Goal: Information Seeking & Learning: Learn about a topic

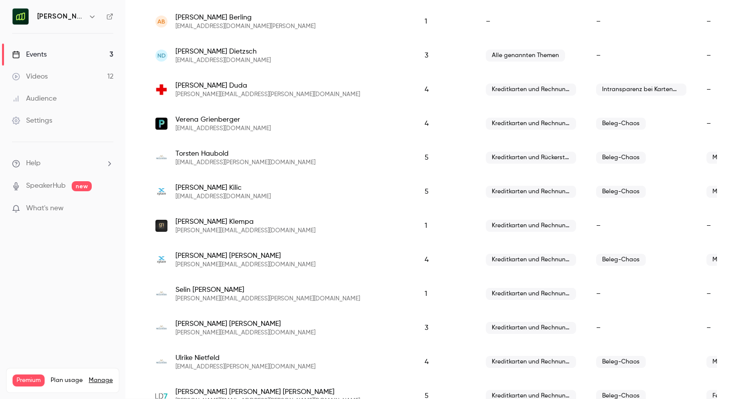
scroll to position [337, 0]
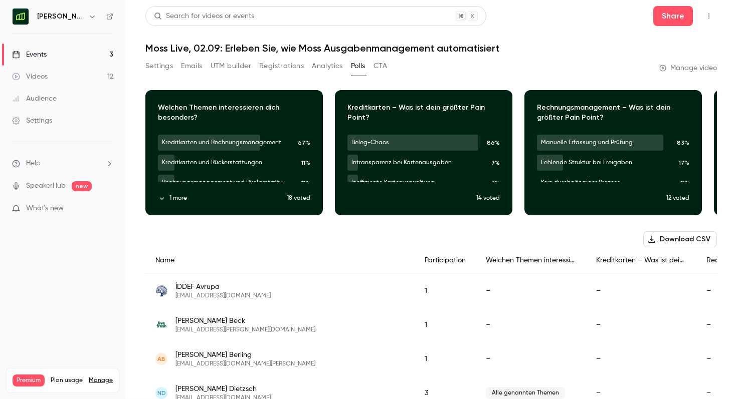
click at [65, 53] on link "Events 3" at bounding box center [62, 55] width 125 height 22
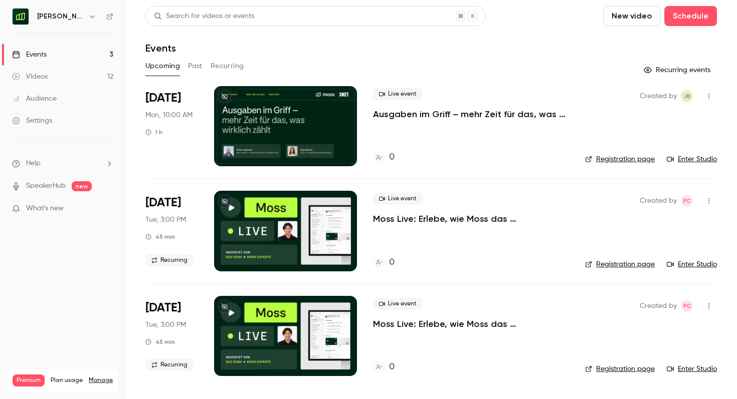
click at [198, 67] on button "Past" at bounding box center [195, 66] width 15 height 16
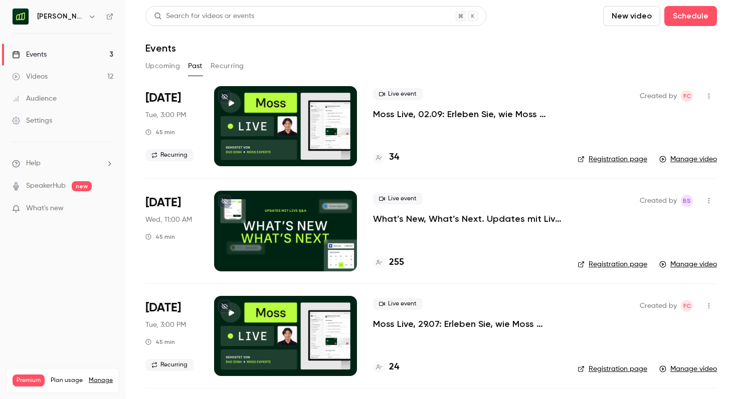
click at [324, 147] on div at bounding box center [285, 126] width 143 height 80
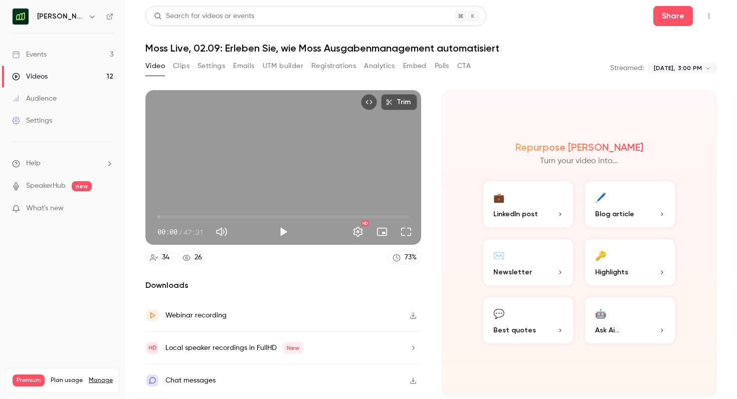
click at [320, 69] on button "Registrations" at bounding box center [333, 66] width 45 height 16
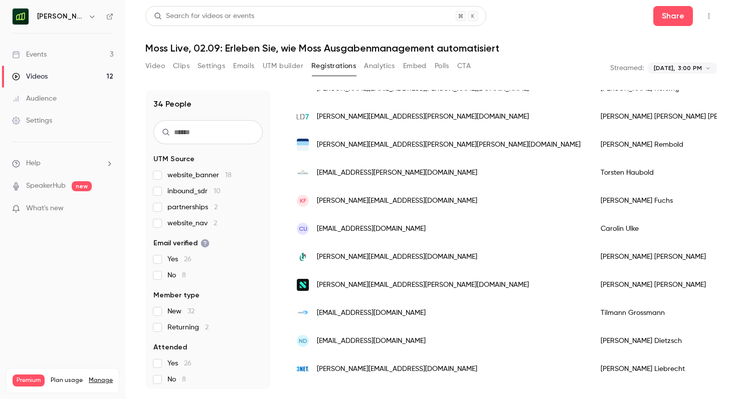
scroll to position [241, 0]
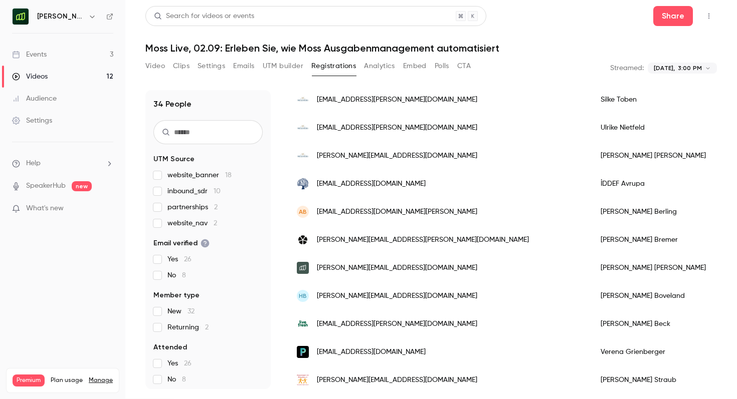
click at [590, 232] on div "[PERSON_NAME]" at bounding box center [679, 240] width 179 height 28
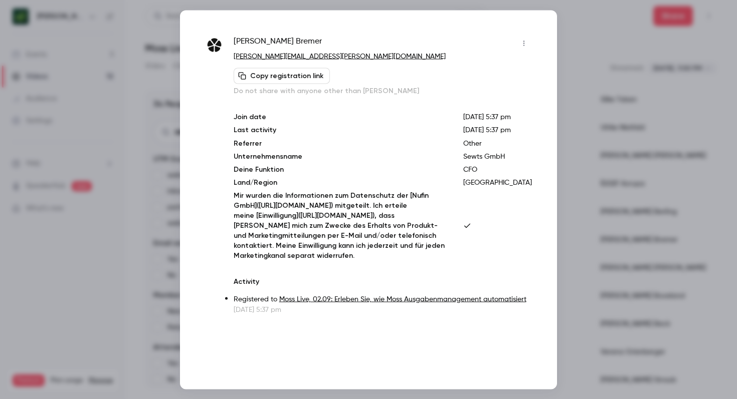
scroll to position [0, 0]
click at [143, 281] on div at bounding box center [368, 199] width 737 height 399
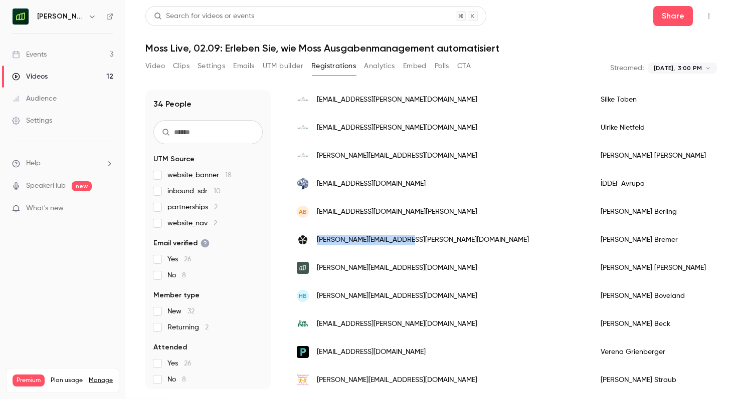
drag, startPoint x: 411, startPoint y: 242, endPoint x: 315, endPoint y: 240, distance: 96.2
click at [315, 240] on div "[PERSON_NAME][EMAIL_ADDRESS][PERSON_NAME][DOMAIN_NAME]" at bounding box center [439, 240] width 304 height 28
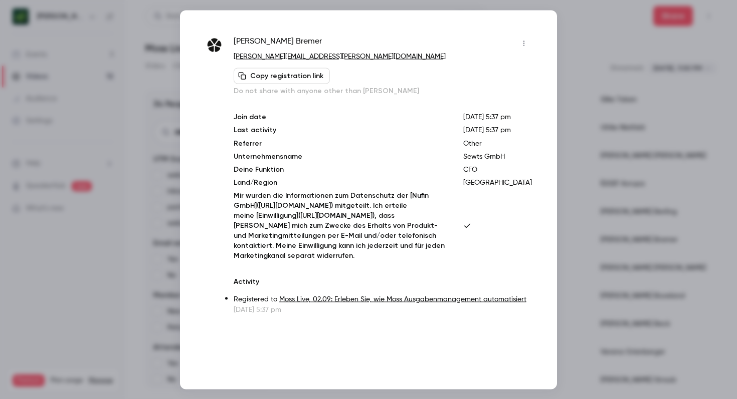
copy span "[PERSON_NAME][EMAIL_ADDRESS][PERSON_NAME][DOMAIN_NAME]"
click at [137, 318] on div at bounding box center [368, 199] width 737 height 399
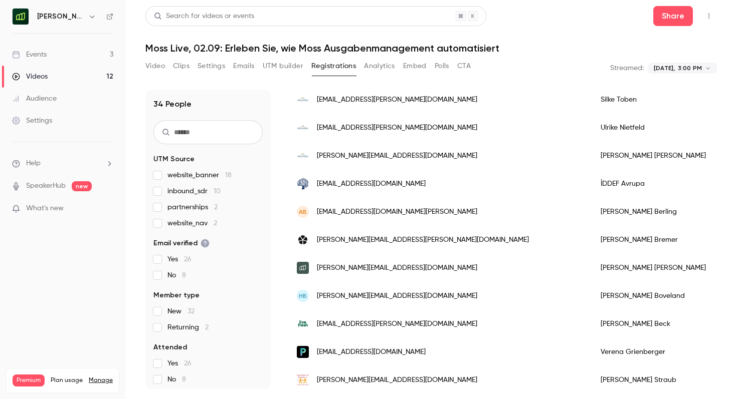
click at [325, 238] on span "[PERSON_NAME][EMAIL_ADDRESS][PERSON_NAME][DOMAIN_NAME]" at bounding box center [423, 240] width 212 height 11
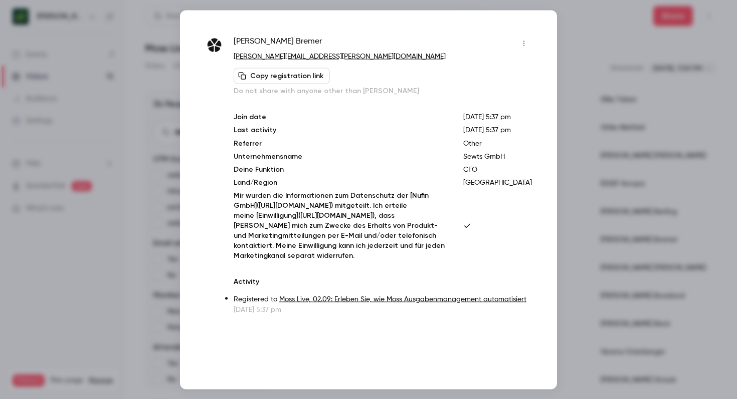
click at [594, 218] on div at bounding box center [368, 199] width 737 height 399
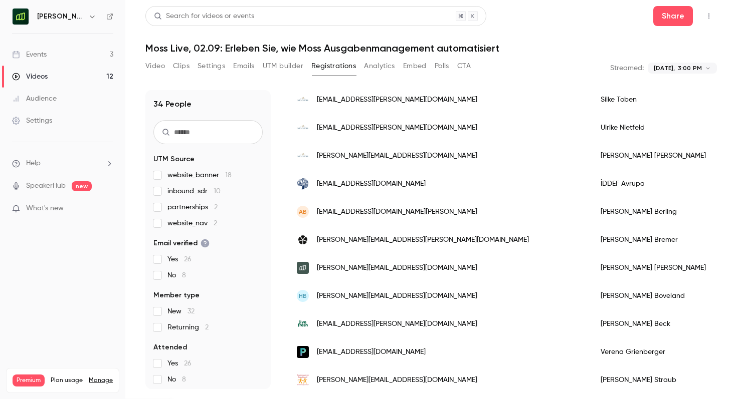
click at [590, 244] on div "[PERSON_NAME]" at bounding box center [679, 240] width 179 height 28
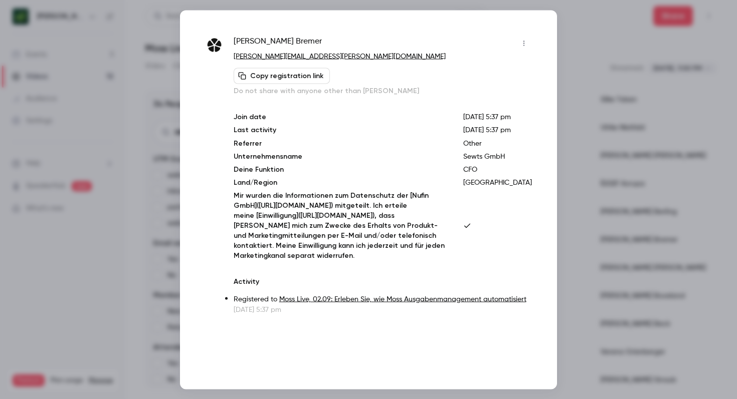
scroll to position [7, 0]
click at [566, 256] on div at bounding box center [368, 199] width 737 height 399
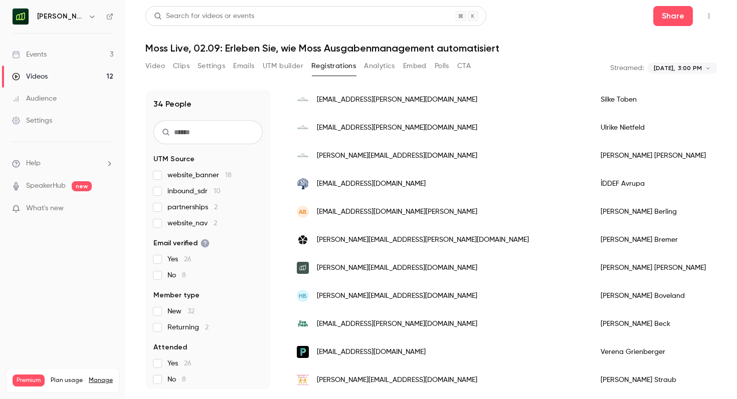
click at [372, 61] on button "Analytics" at bounding box center [379, 66] width 31 height 16
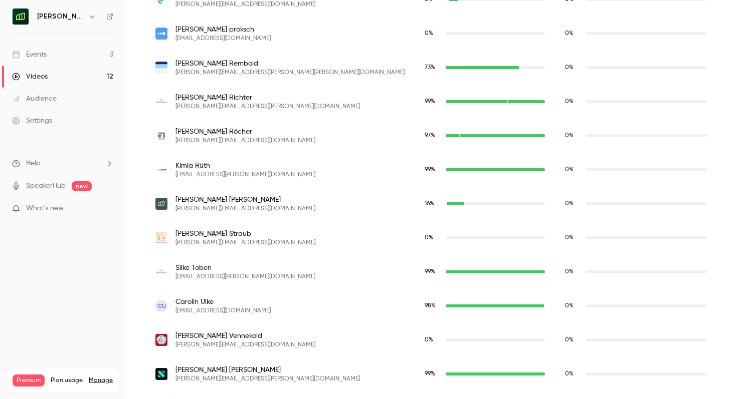
scroll to position [363, 0]
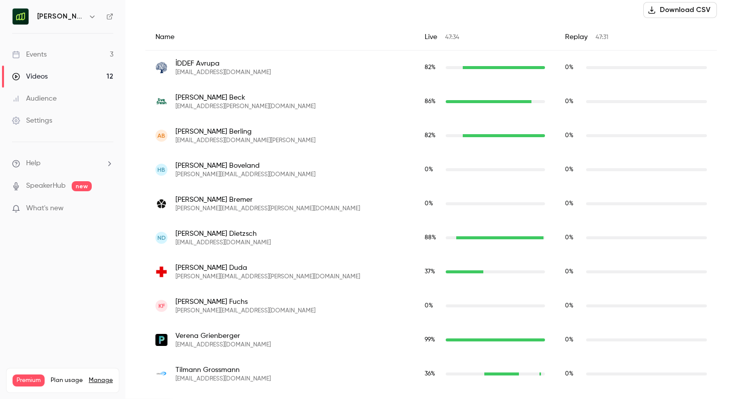
click at [445, 202] on div "katharina.bremer@sewts.de" at bounding box center [494, 203] width 99 height 3
